Goal: Task Accomplishment & Management: Manage account settings

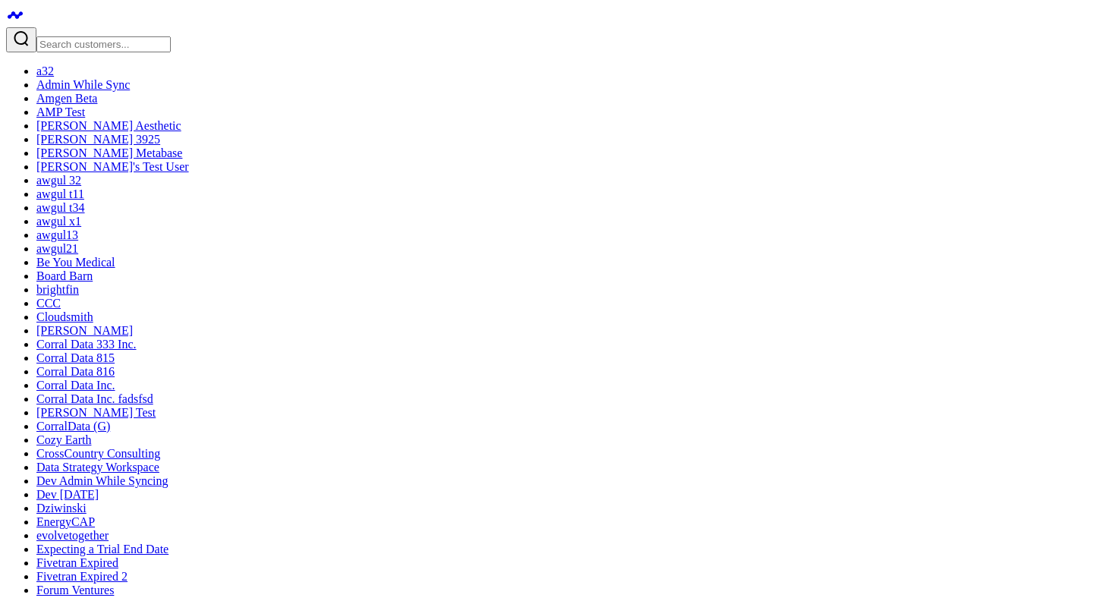
type input "Test Negative Numbers Test"
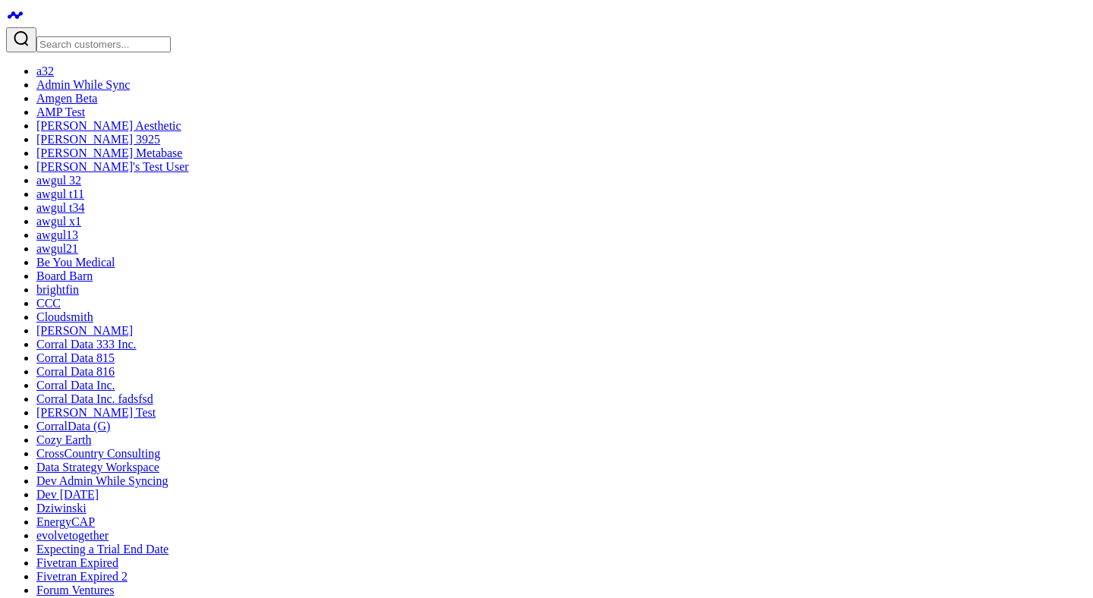
scroll to position [0, 0]
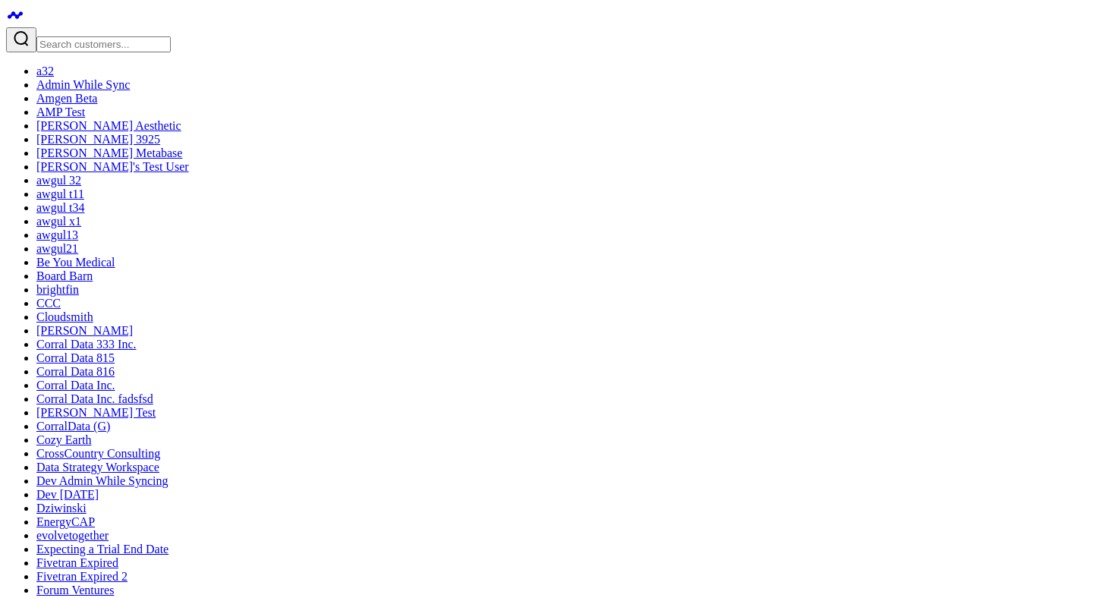
drag, startPoint x: 155, startPoint y: 153, endPoint x: 190, endPoint y: 156, distance: 35.1
type input "Test Negative Numbers"
